Goal: Task Accomplishment & Management: Manage account settings

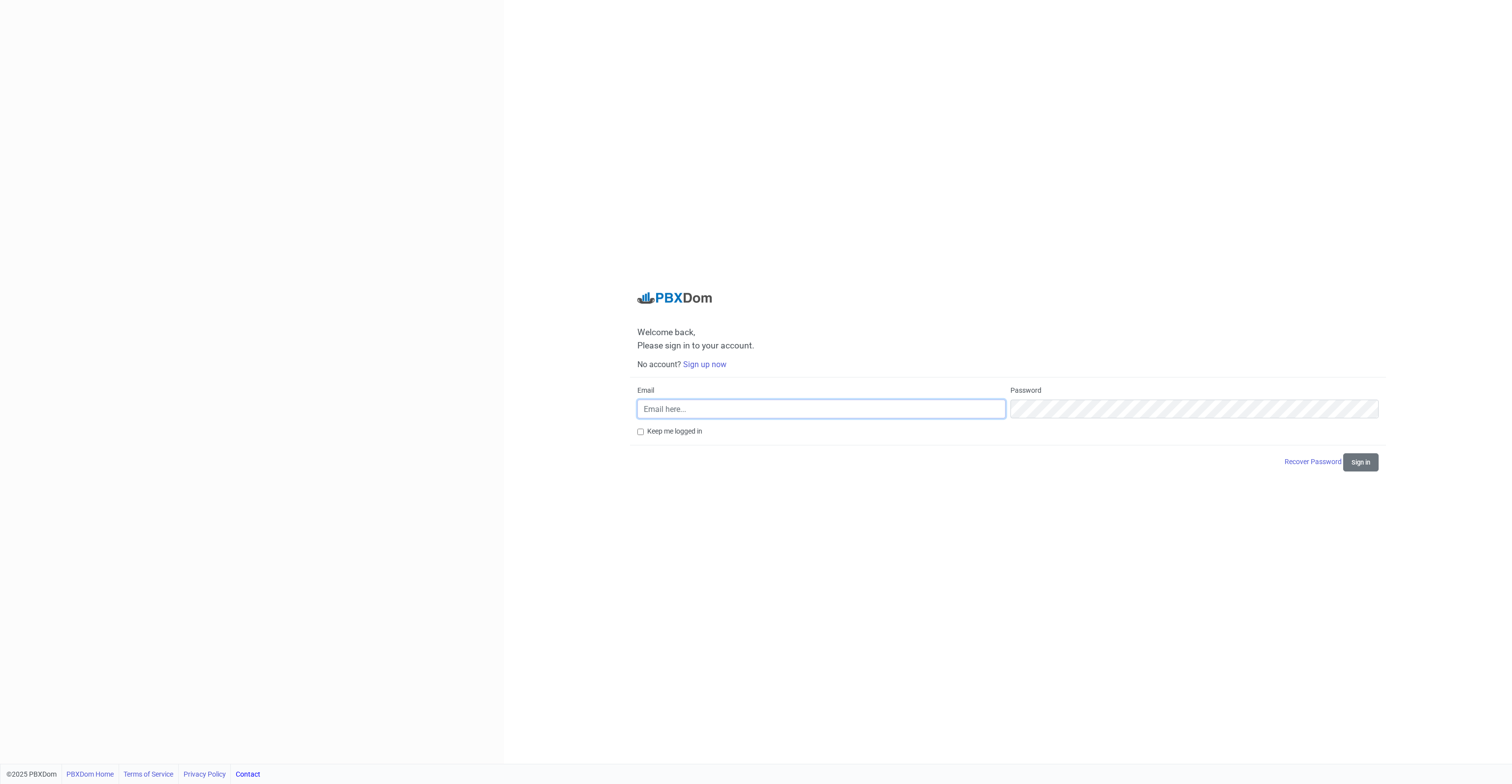
click at [796, 414] on input "Email" at bounding box center [821, 408] width 368 height 19
type input "[EMAIL_ADDRESS][DOMAIN_NAME]"
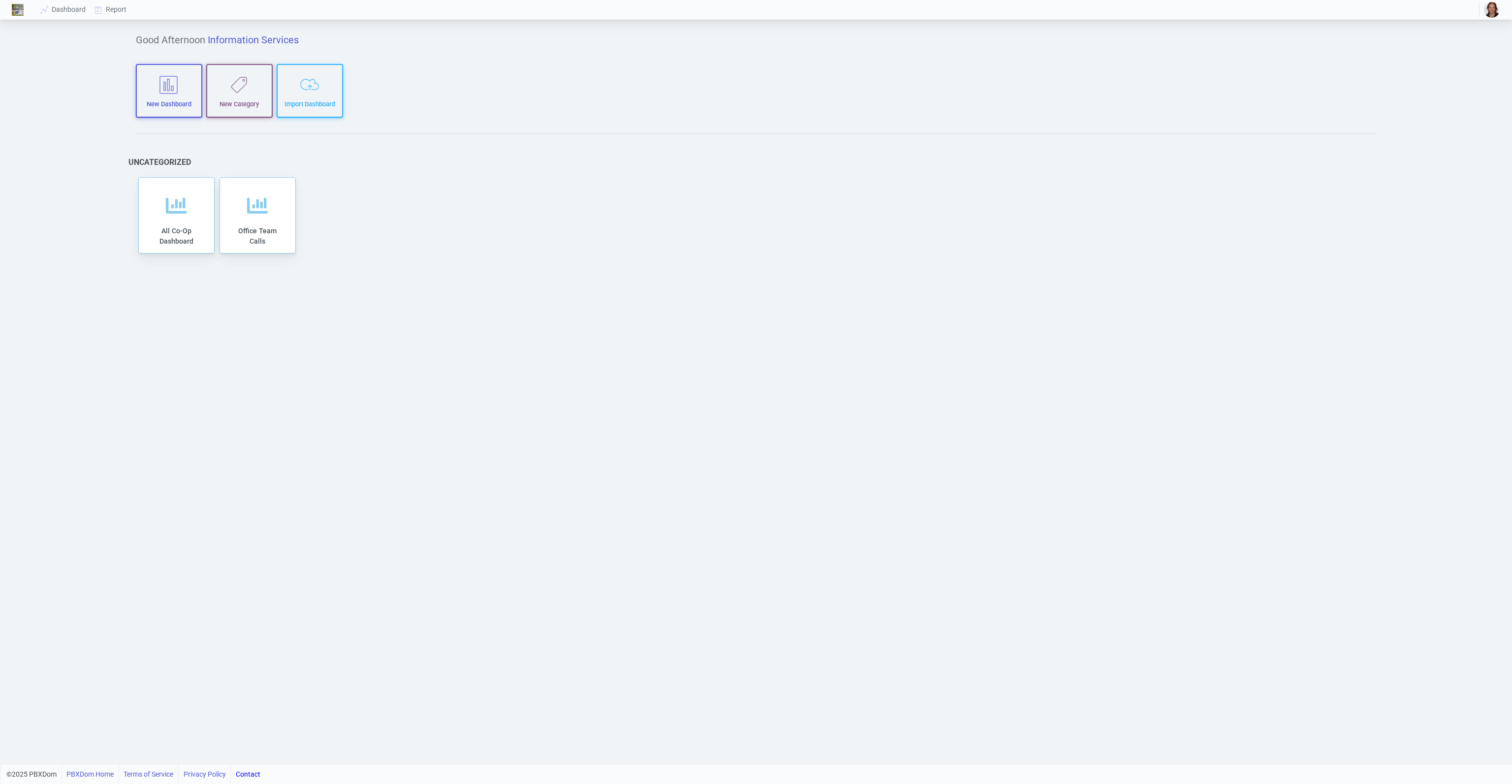
click at [1495, 6] on img "button" at bounding box center [1492, 10] width 15 height 15
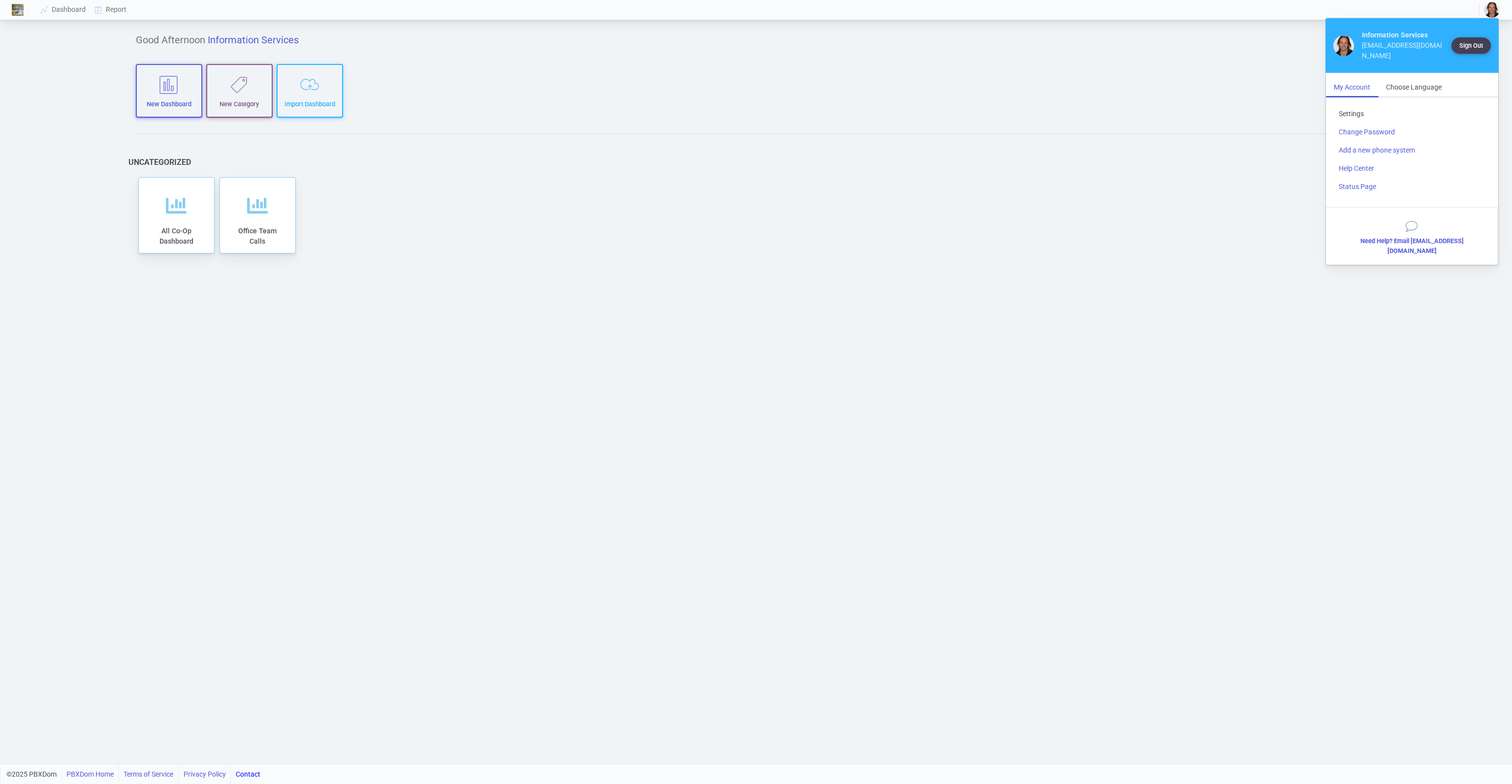
click at [1352, 105] on link "Settings" at bounding box center [1412, 114] width 162 height 18
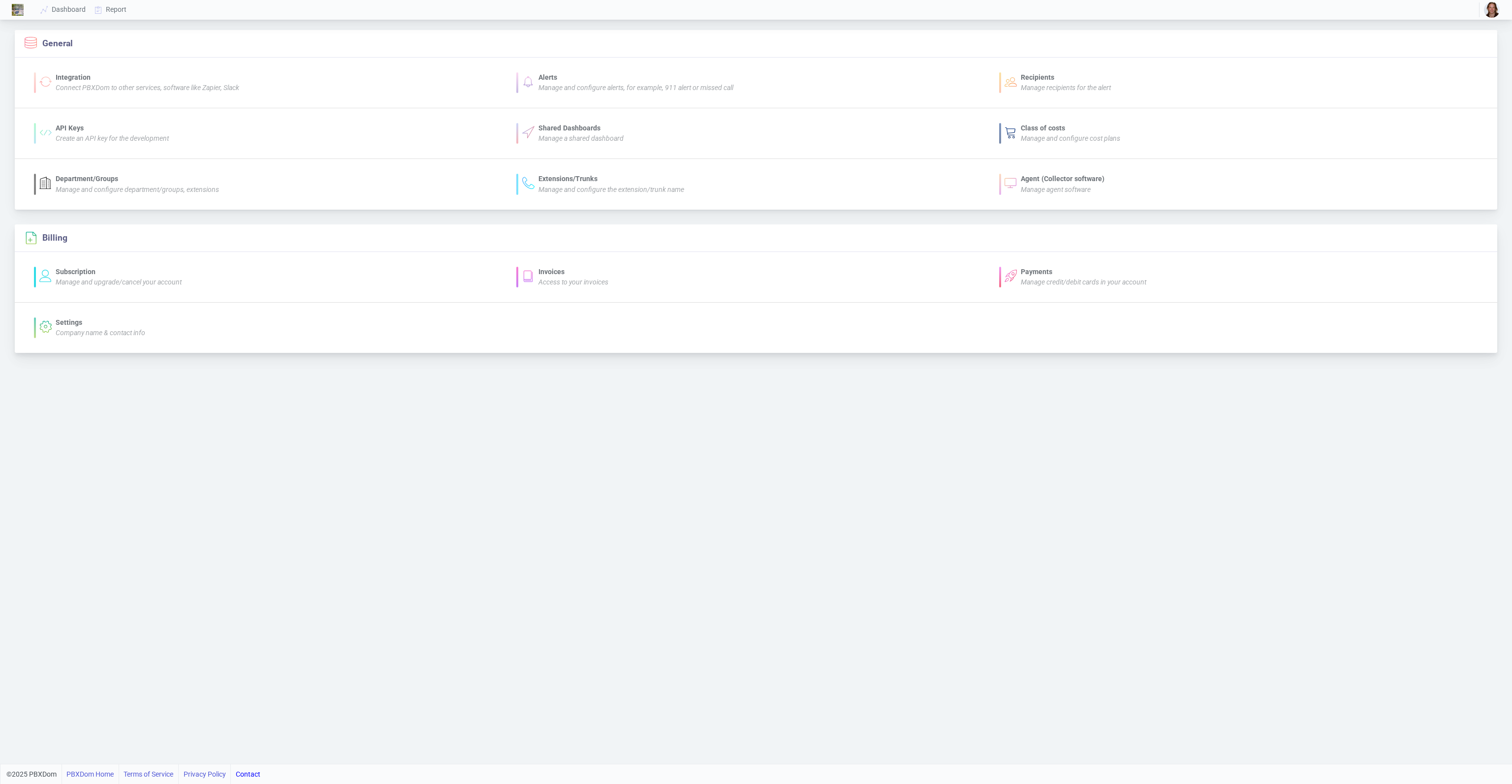
click at [88, 267] on div "Subscription" at bounding box center [118, 272] width 126 height 11
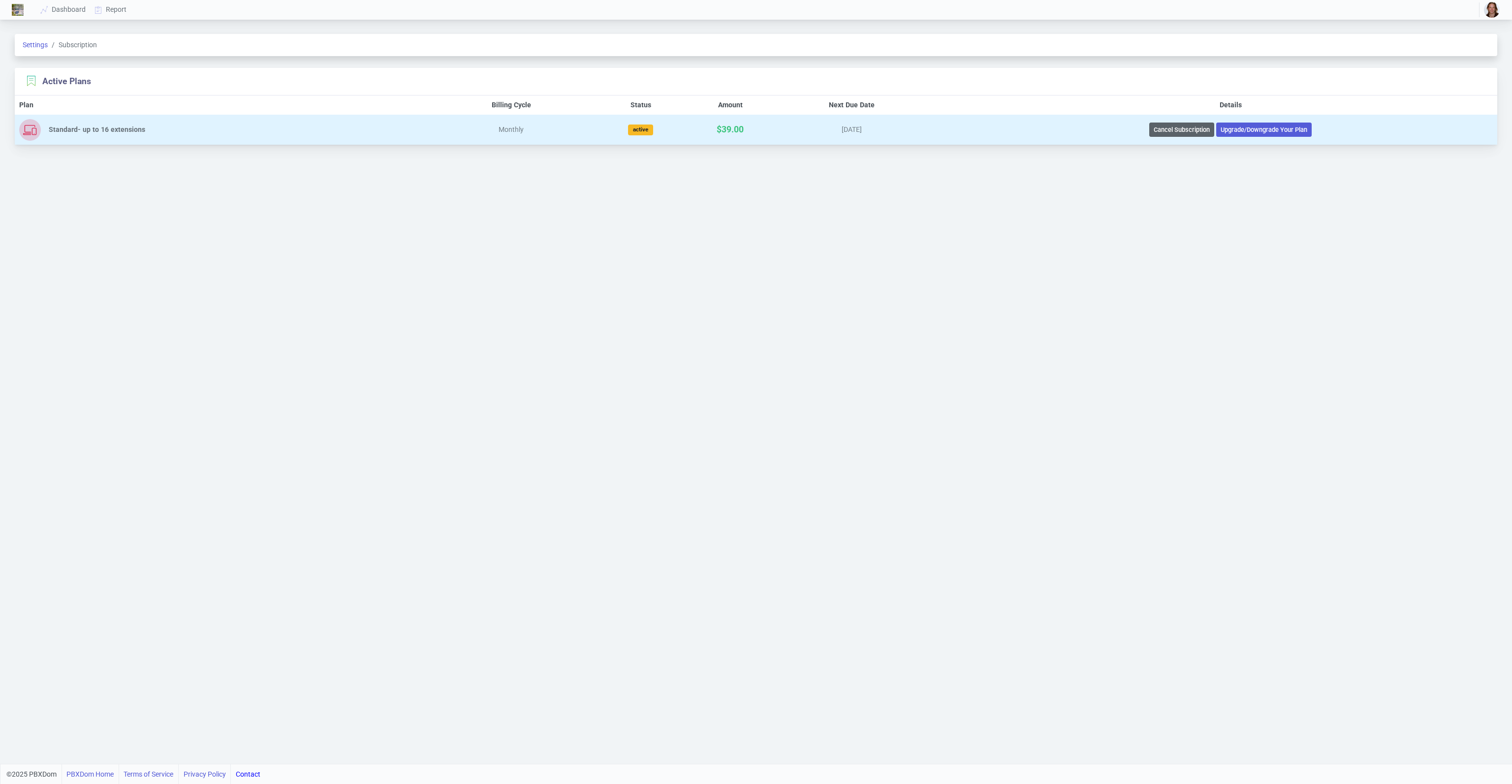
click at [1179, 130] on button "Cancel Subscription" at bounding box center [1181, 130] width 65 height 14
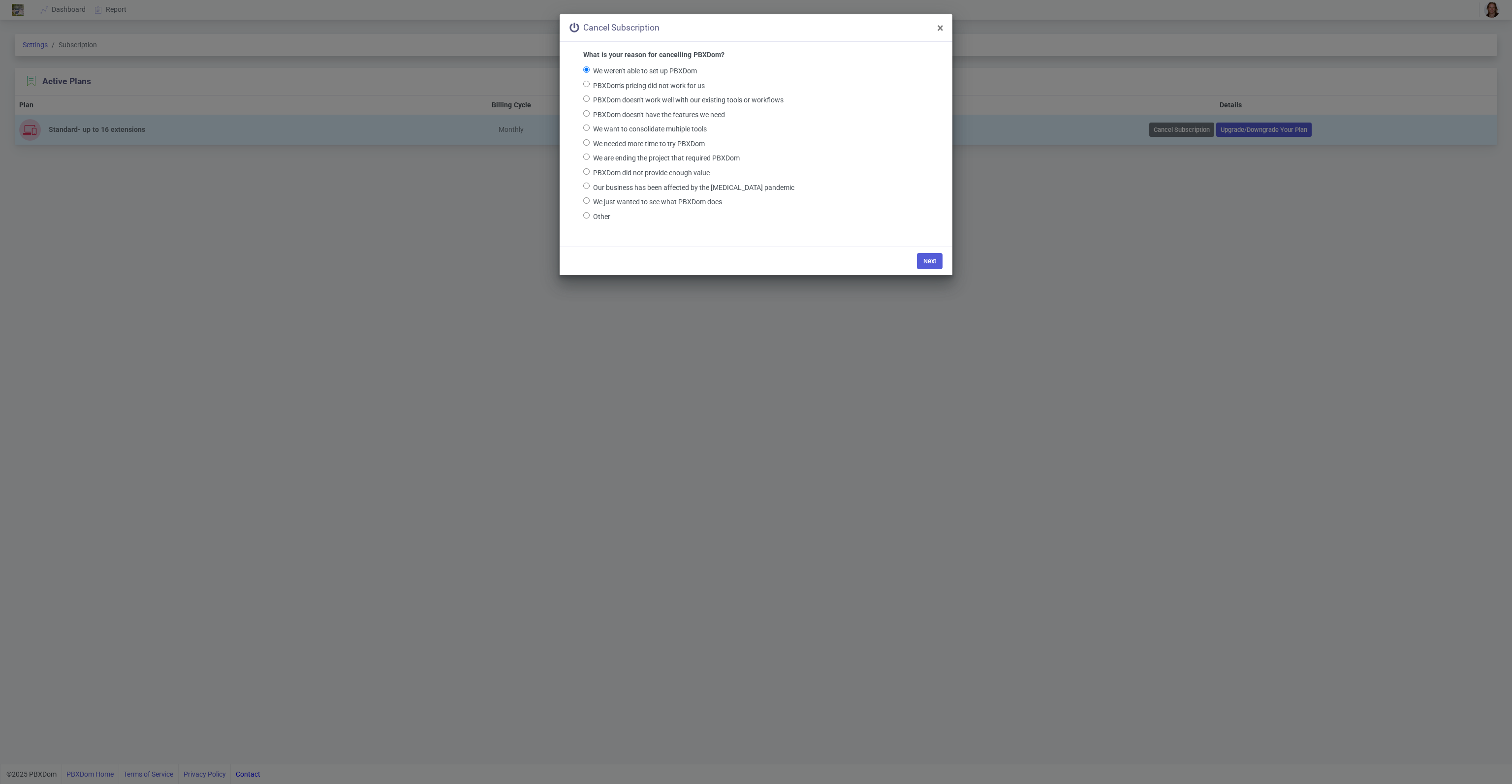
click at [585, 157] on input "We are ending the project that required PBXDom" at bounding box center [586, 157] width 6 height 6
radio input "true"
click at [924, 261] on button "Next" at bounding box center [929, 260] width 25 height 16
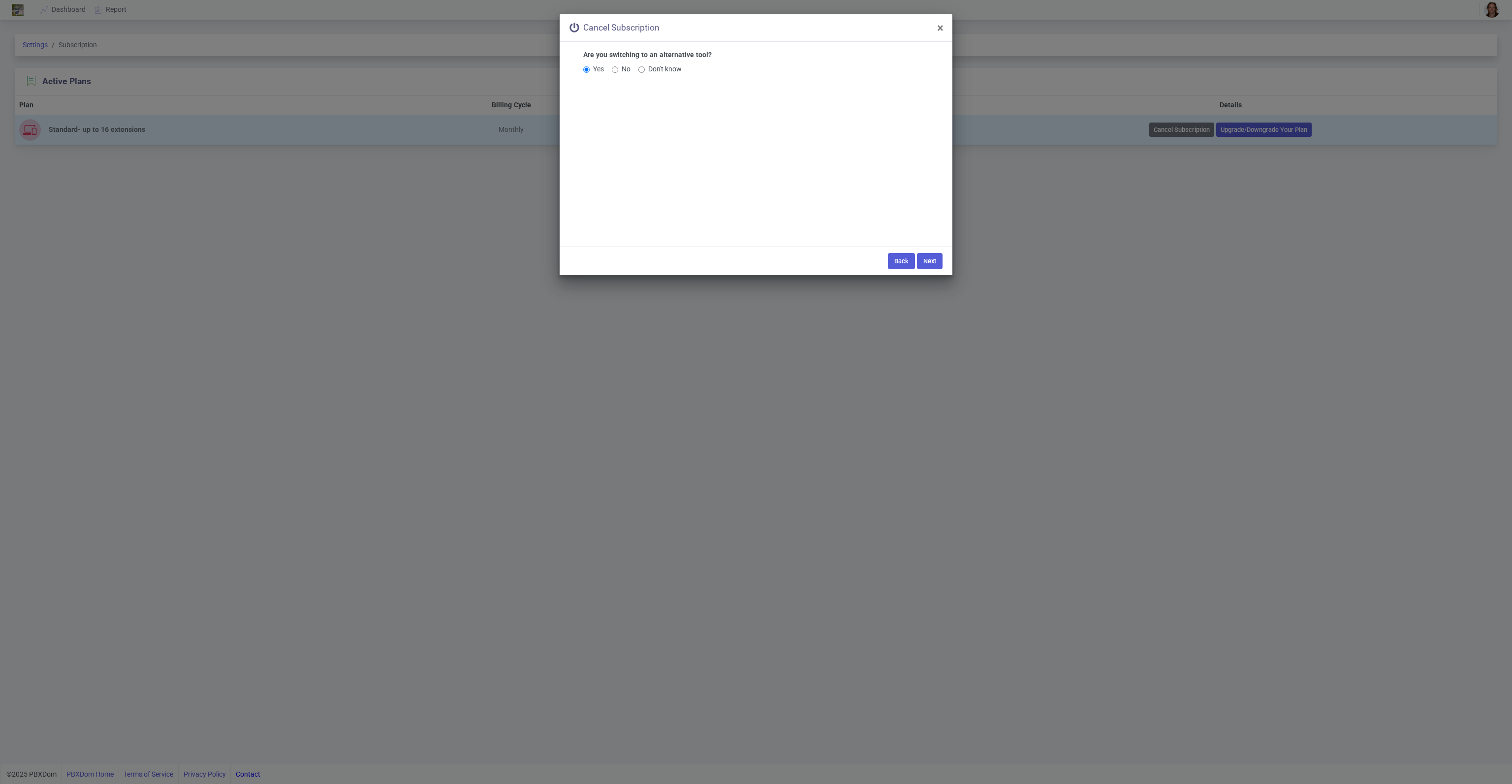
click at [616, 69] on input "No" at bounding box center [614, 69] width 6 height 6
radio input "true"
click at [930, 261] on button "Next" at bounding box center [929, 260] width 25 height 16
click at [588, 69] on input "Call Analytics & Reporting" at bounding box center [586, 69] width 6 height 6
checkbox input "true"
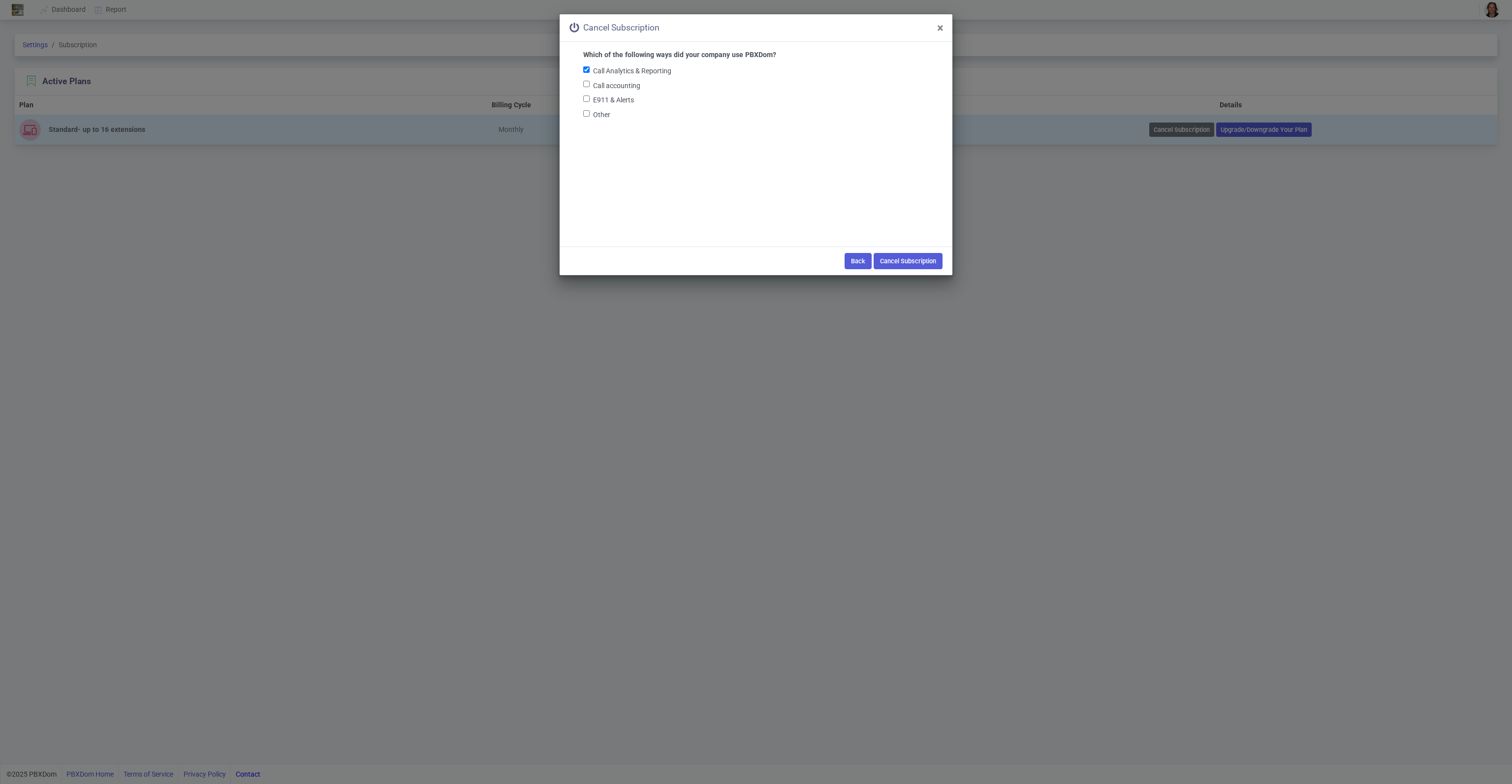
click at [585, 98] on input "E911 & Alerts" at bounding box center [586, 98] width 6 height 6
checkbox input "true"
click at [910, 262] on button "Cancel Subscription" at bounding box center [908, 260] width 69 height 16
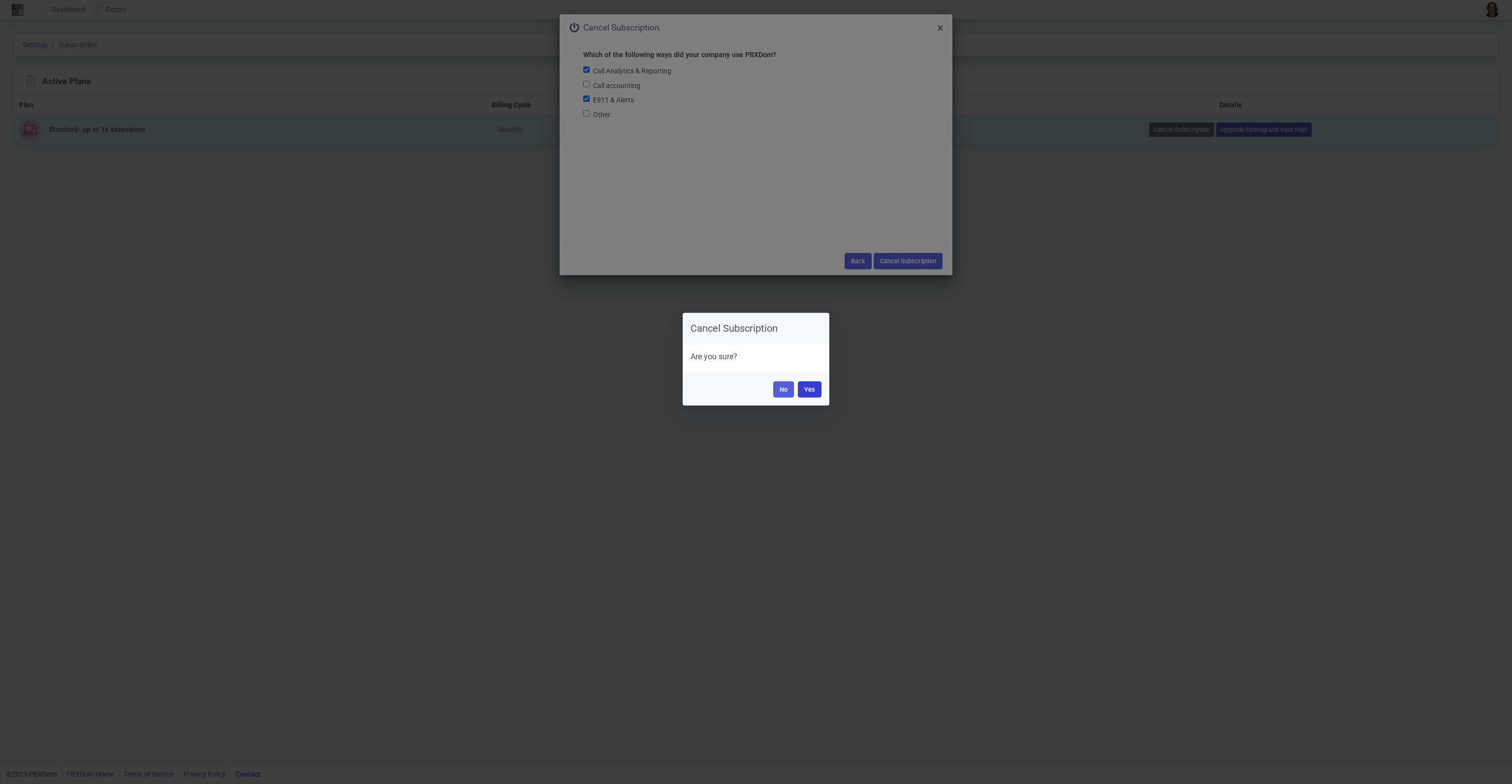
click at [813, 386] on button "Yes" at bounding box center [809, 389] width 24 height 16
click at [810, 387] on button "Yes" at bounding box center [809, 389] width 24 height 16
click at [793, 348] on input "text" at bounding box center [756, 347] width 131 height 19
type input "cancel"
click at [814, 391] on button "OK" at bounding box center [811, 389] width 21 height 16
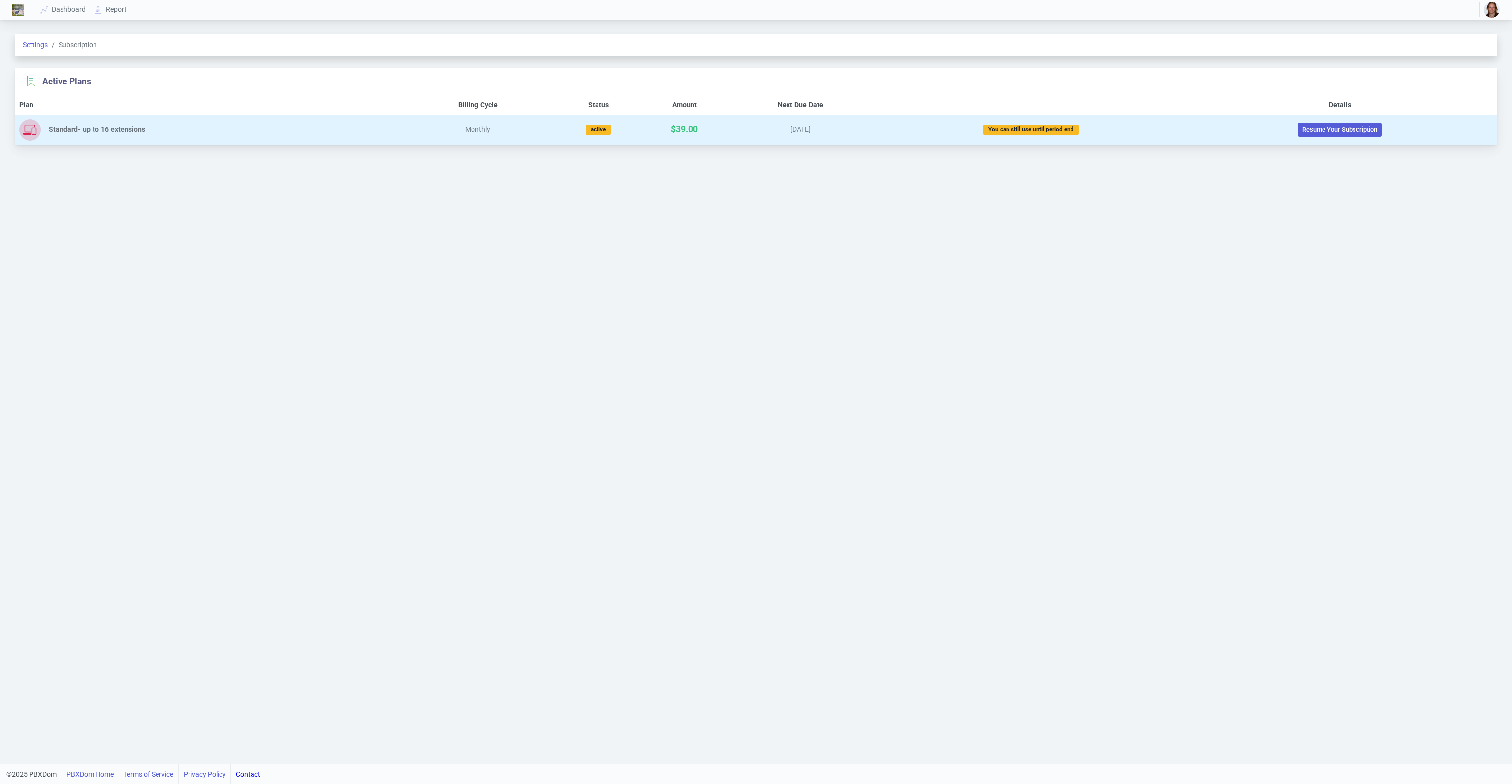
click at [1492, 9] on img "button" at bounding box center [1492, 10] width 15 height 15
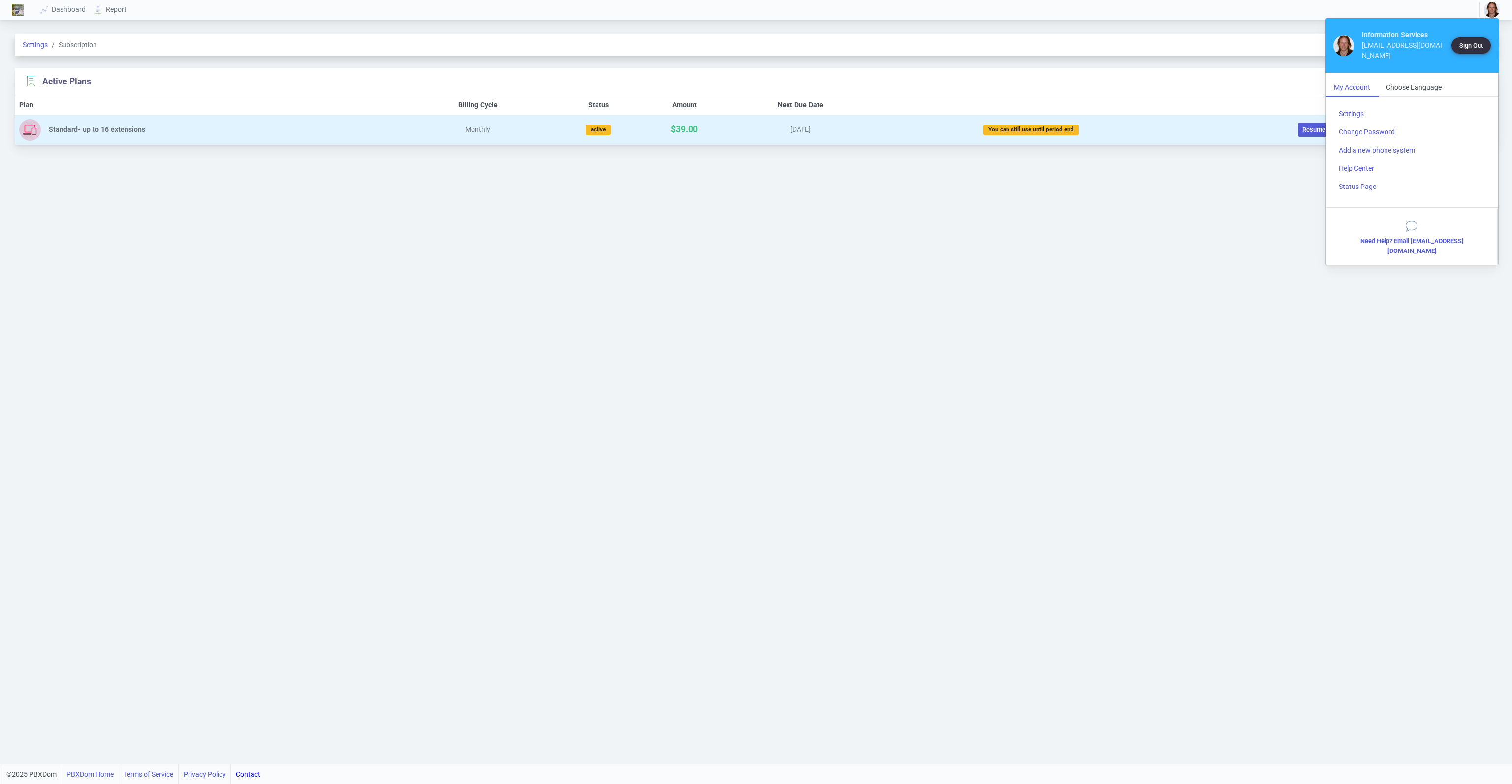
click at [1466, 39] on button "Sign Out" at bounding box center [1471, 45] width 39 height 16
